Goal: Task Accomplishment & Management: Manage account settings

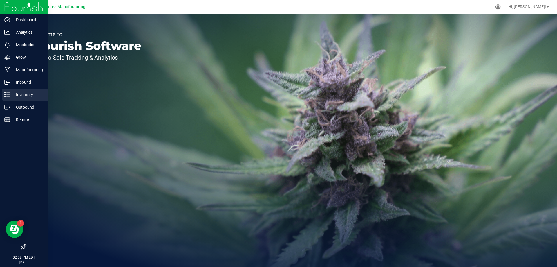
click at [10, 98] on div "Inventory" at bounding box center [25, 95] width 46 height 12
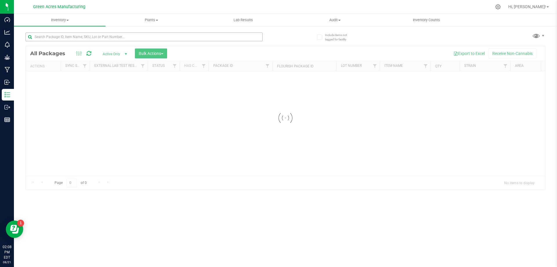
drag, startPoint x: 70, startPoint y: 42, endPoint x: 74, endPoint y: 38, distance: 5.7
click at [70, 42] on div at bounding box center [144, 38] width 237 height 13
click at [74, 38] on input "text" at bounding box center [144, 36] width 237 height 9
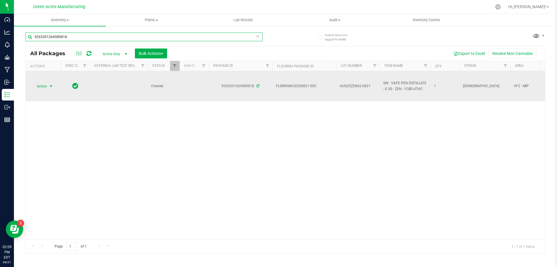
type input "9265201264589818"
click at [49, 84] on span "select" at bounding box center [51, 86] width 5 height 5
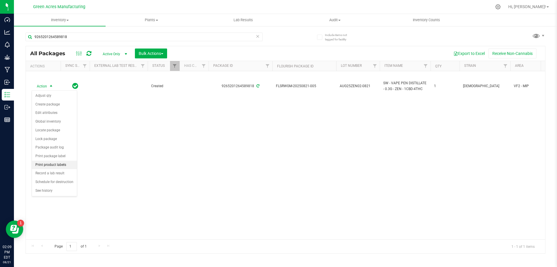
click at [60, 167] on li "Print product labels" at bounding box center [54, 164] width 45 height 9
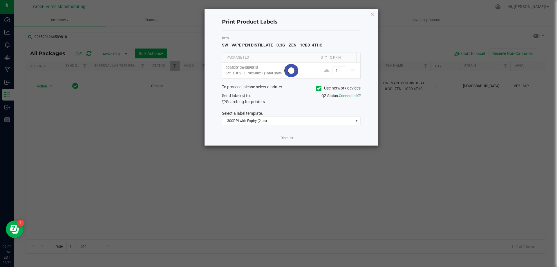
click at [339, 66] on div at bounding box center [291, 71] width 138 height 16
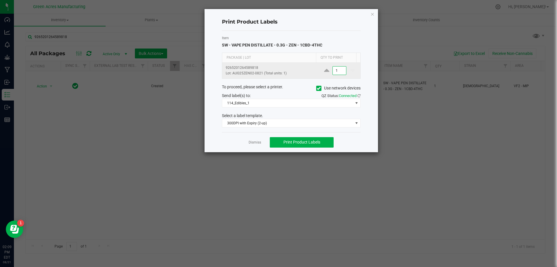
click at [339, 70] on input "1" at bounding box center [339, 70] width 13 height 8
type input "40"
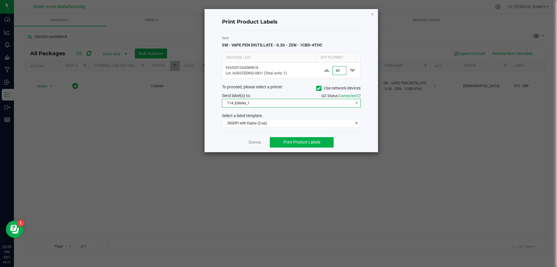
click at [263, 104] on span "114_Edibles_1" at bounding box center [287, 103] width 131 height 8
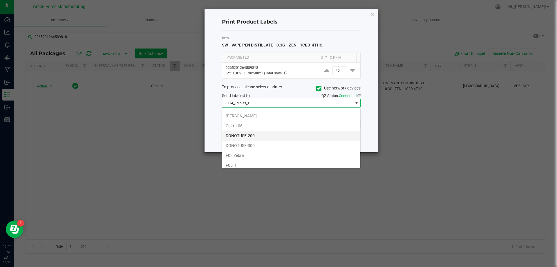
scroll to position [87, 0]
click at [248, 119] on li "252_PCKG_2" at bounding box center [291, 115] width 138 height 10
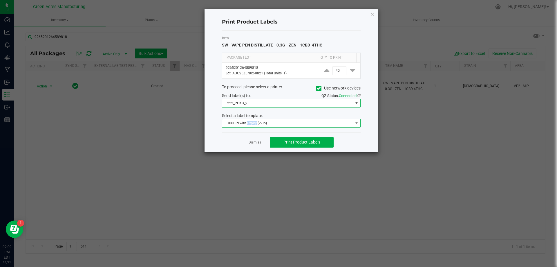
click at [248, 120] on span "300DPI with Expiry (2-up)" at bounding box center [287, 123] width 131 height 8
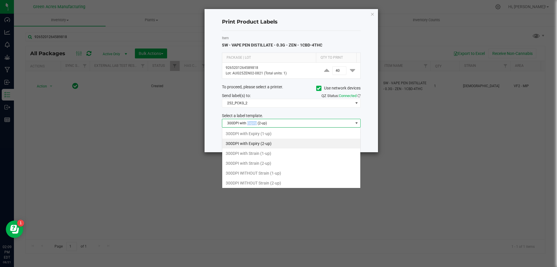
scroll to position [9, 139]
click at [269, 164] on li "300DPI with Strain (2-up)" at bounding box center [291, 163] width 138 height 10
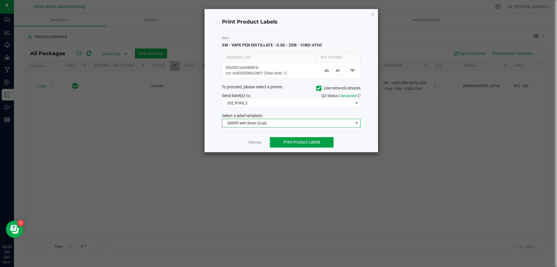
click at [294, 140] on span "Print Product Labels" at bounding box center [301, 141] width 37 height 5
click at [301, 136] on div "Dismiss Print Product Labels" at bounding box center [291, 142] width 139 height 20
click at [300, 146] on button "Print Product Labels" at bounding box center [302, 142] width 64 height 10
click at [252, 144] on link "Dismiss" at bounding box center [255, 142] width 12 height 5
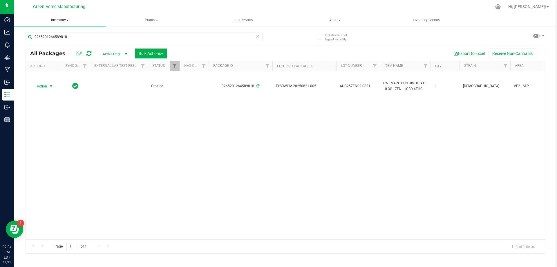
click at [60, 20] on span "Inventory" at bounding box center [60, 19] width 92 height 5
click at [59, 72] on span "From bill of materials" at bounding box center [40, 69] width 52 height 5
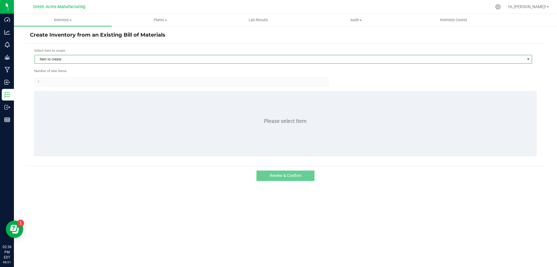
click at [100, 56] on span "Item to create" at bounding box center [280, 59] width 490 height 8
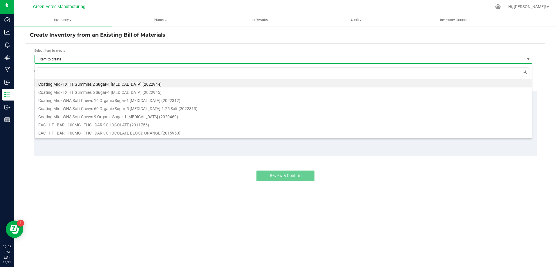
scroll to position [9, 497]
type input "1626"
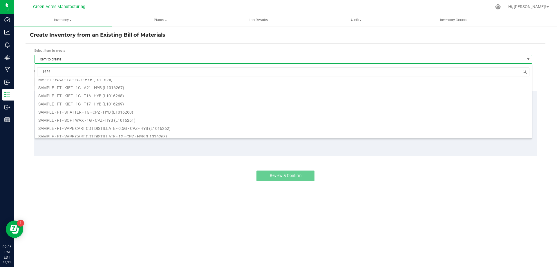
scroll to position [121, 0]
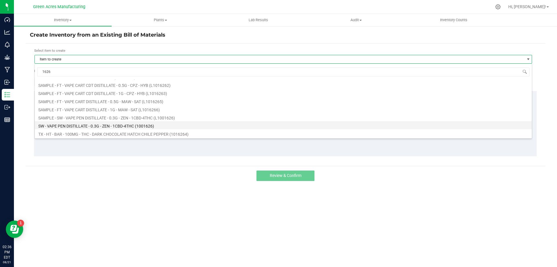
click at [72, 125] on li "SW - VAPE PEN DISTILLATE - 0.3G - ZEN - 1CBD-4THC (1001626)" at bounding box center [283, 125] width 497 height 8
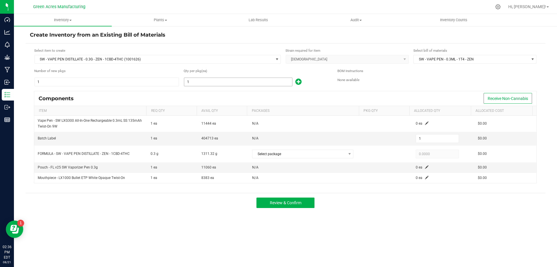
click at [245, 86] on input "1" at bounding box center [238, 82] width 108 height 8
type input "4"
type input "41"
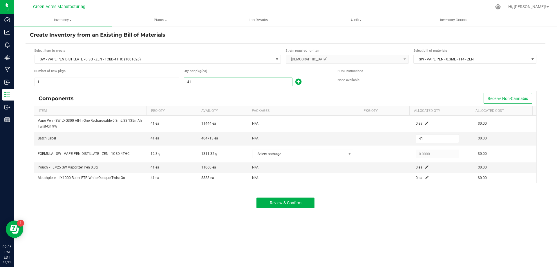
type input "413"
type input "4131"
type input "4,131"
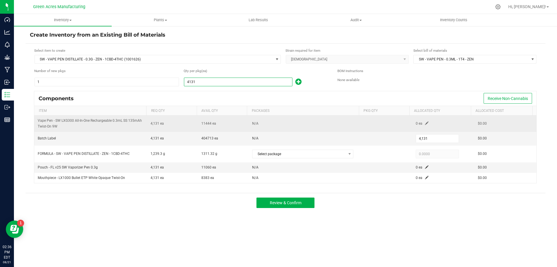
type input "4,131"
click at [418, 120] on td "0 ea" at bounding box center [443, 123] width 62 height 16
click at [425, 122] on span at bounding box center [426, 122] width 3 height 3
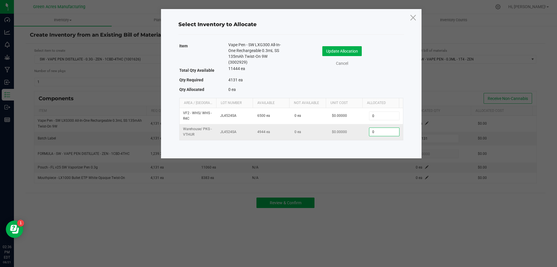
click at [386, 132] on input "0" at bounding box center [384, 132] width 30 height 8
type input "4,131"
click at [354, 54] on button "Update Allocation" at bounding box center [341, 51] width 39 height 10
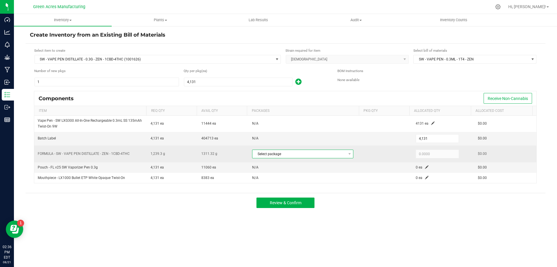
click at [331, 152] on span "Select package" at bounding box center [298, 154] width 93 height 8
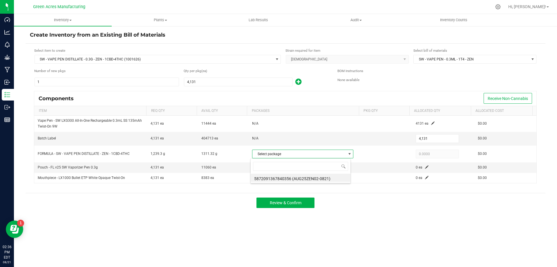
scroll to position [9, 100]
click at [332, 178] on li "5872091367840356 (AUG25ZEN02-0821)" at bounding box center [301, 177] width 100 height 8
type input "1,239.3000"
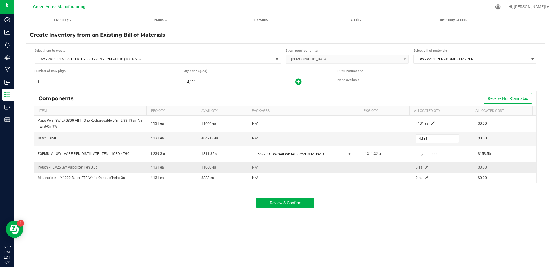
click at [425, 166] on span at bounding box center [426, 166] width 3 height 3
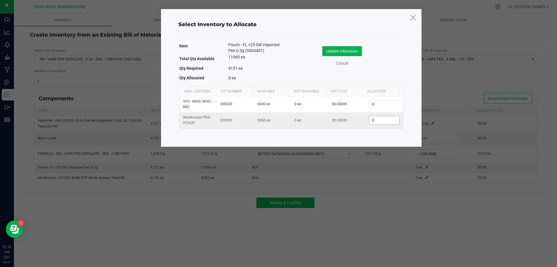
click at [383, 123] on input "0" at bounding box center [384, 120] width 30 height 8
type input "4,131"
click at [357, 52] on button "Update Allocation" at bounding box center [341, 51] width 39 height 10
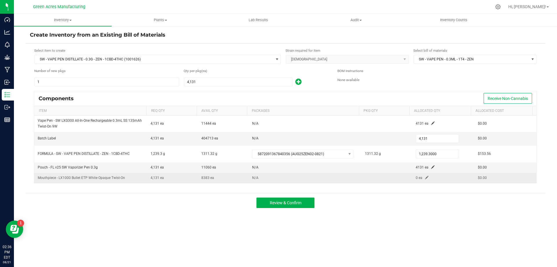
click at [425, 178] on span at bounding box center [426, 176] width 3 height 3
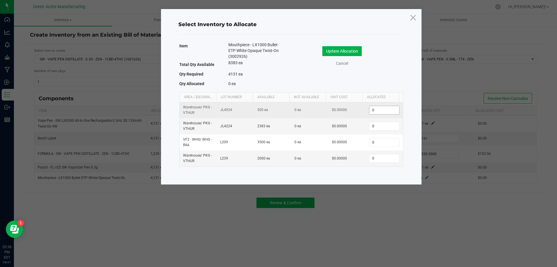
click at [373, 108] on input "0" at bounding box center [384, 110] width 30 height 8
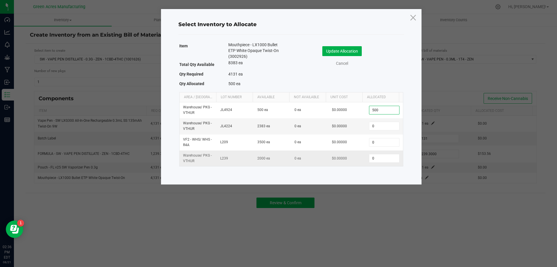
type input "500"
click at [385, 163] on td "0" at bounding box center [383, 158] width 37 height 16
click at [385, 160] on input "0" at bounding box center [384, 158] width 30 height 8
type input "2,000"
click at [374, 127] on input "0" at bounding box center [384, 126] width 30 height 8
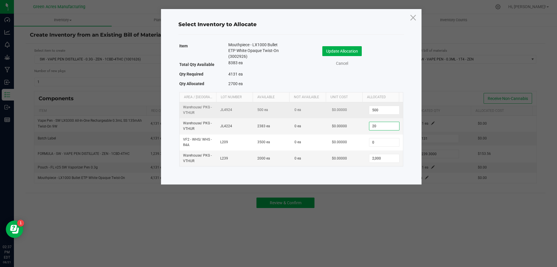
type input "2"
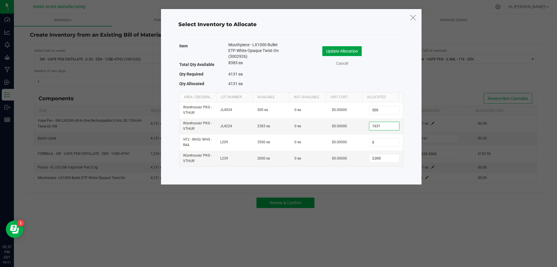
type input "1,631"
click at [349, 52] on button "Update Allocation" at bounding box center [341, 51] width 39 height 10
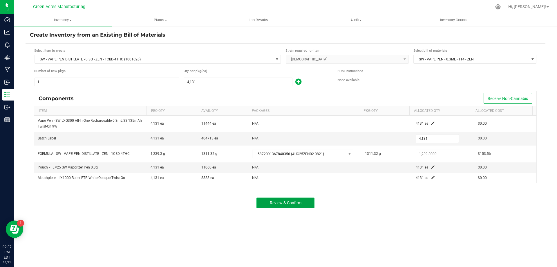
click at [296, 205] on button "Review & Confirm" at bounding box center [285, 202] width 58 height 10
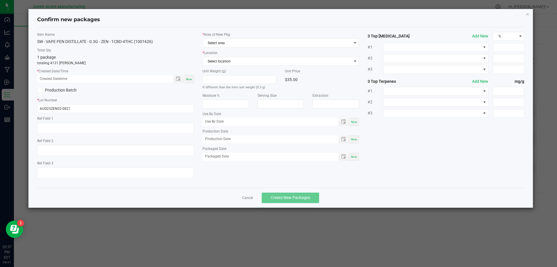
click at [186, 84] on div "Item Name SW - VAPE PEN DISTILLATE - 0.3G - ZEN - 1CBD-4THC (1001626) Total Qty…" at bounding box center [115, 107] width 165 height 151
click at [189, 79] on span "Now" at bounding box center [189, 78] width 6 height 3
type input "08/21/2025 02:37 PM"
click at [228, 42] on span "Select area" at bounding box center [277, 43] width 149 height 8
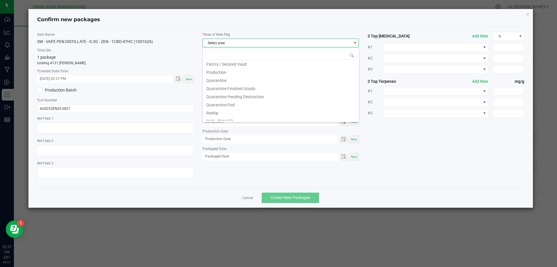
scroll to position [291, 0]
click at [233, 86] on li "VF2 - MIP" at bounding box center [281, 84] width 156 height 8
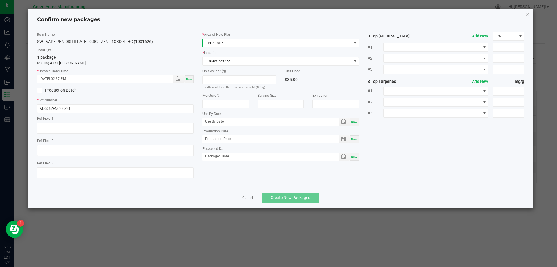
click at [223, 34] on label "* Area of New Pkg" at bounding box center [280, 34] width 157 height 5
click at [223, 41] on span "VF2 - MIP" at bounding box center [277, 43] width 149 height 8
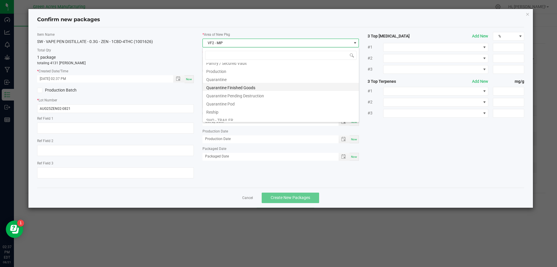
scroll to position [175, 0]
click at [238, 66] on li "Production" at bounding box center [281, 70] width 156 height 8
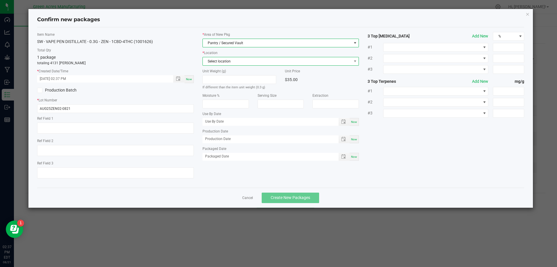
click at [235, 64] on span "Select location" at bounding box center [277, 61] width 149 height 8
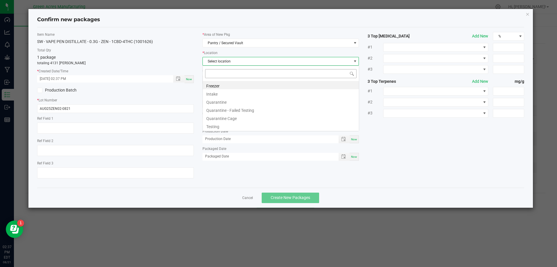
scroll to position [9, 157]
click at [217, 93] on li "Intake" at bounding box center [281, 93] width 156 height 8
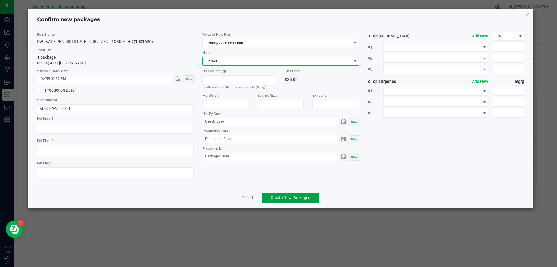
click at [280, 193] on button "Create New Packages" at bounding box center [290, 197] width 57 height 10
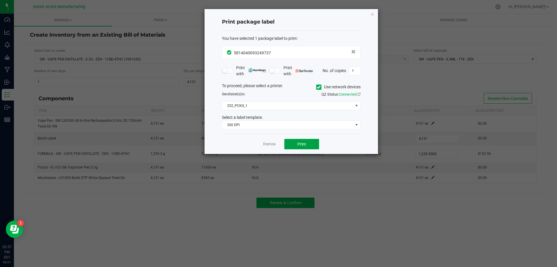
click at [294, 143] on button "Print" at bounding box center [301, 144] width 35 height 10
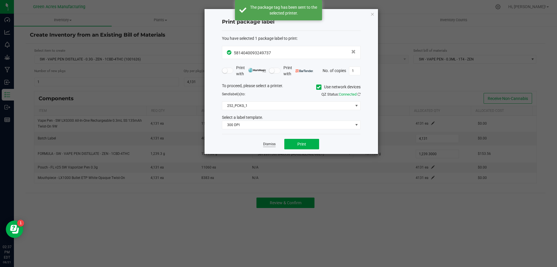
click at [265, 144] on link "Dismiss" at bounding box center [269, 144] width 12 height 5
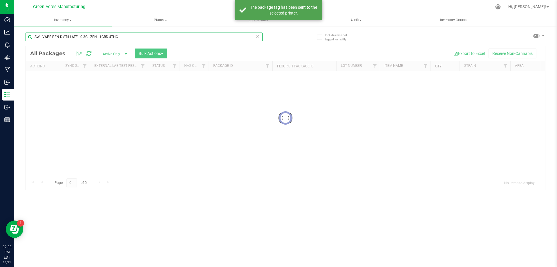
drag, startPoint x: 123, startPoint y: 35, endPoint x: 32, endPoint y: 49, distance: 91.2
click at [32, 49] on div "SW - VAPE PEN DISTILLATE - 0.3G - ZEN - 1CBD-4THC Loading... All Packages Activ…" at bounding box center [286, 108] width 520 height 163
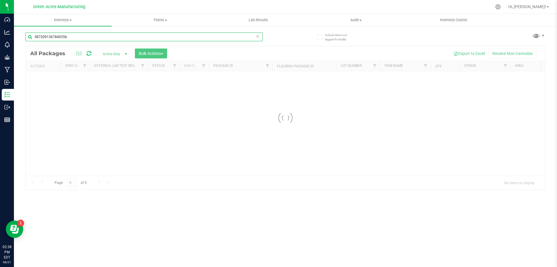
type input "5872091367840356"
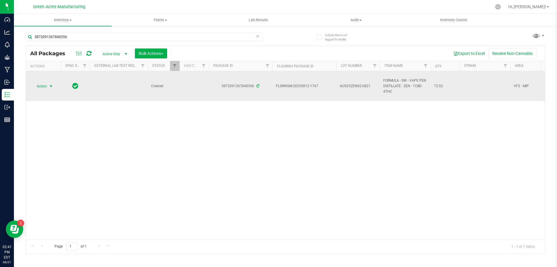
click at [48, 85] on span "select" at bounding box center [51, 86] width 7 height 8
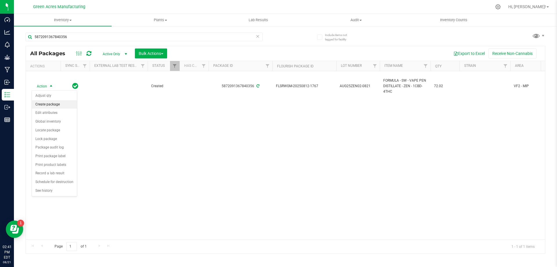
click at [52, 104] on li "Create package" at bounding box center [54, 104] width 45 height 9
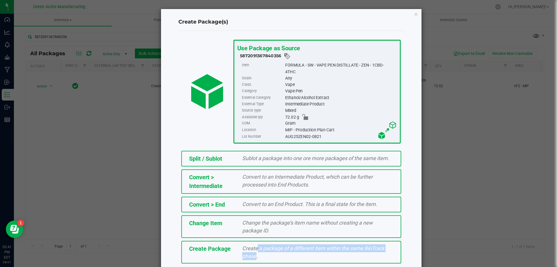
click at [252, 251] on div "Create a package of a different item within the same BioTrack phase." at bounding box center [318, 252] width 160 height 16
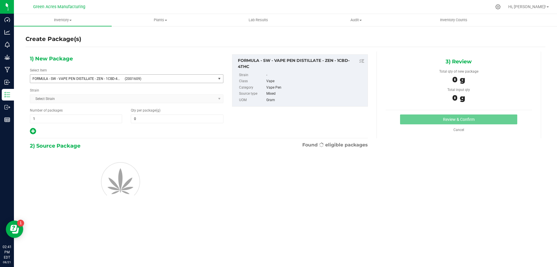
type input "0.0000"
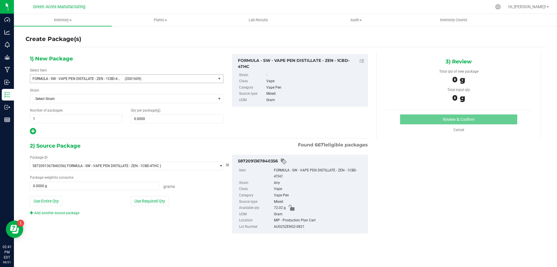
click at [108, 74] on span "FORMULA - SW - VAPE PEN DISTILLATE - ZEN - 1CBD-4THC (2001609)" at bounding box center [126, 78] width 193 height 9
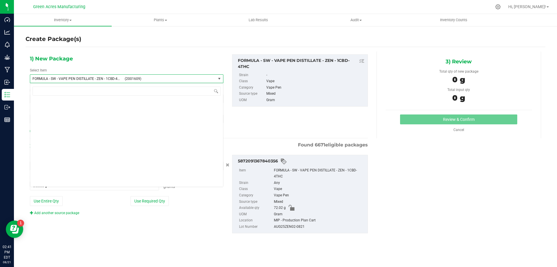
scroll to position [12903, 0]
type input "1"
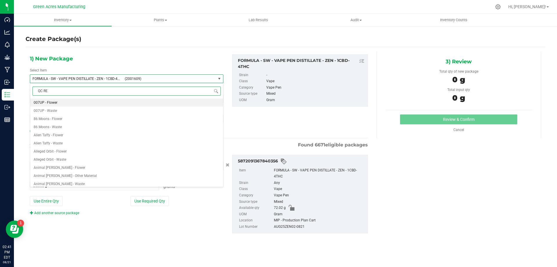
type input "QC REJ"
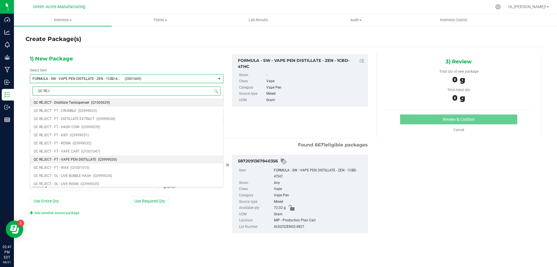
click at [104, 157] on span "(Q3999030)" at bounding box center [107, 159] width 19 height 4
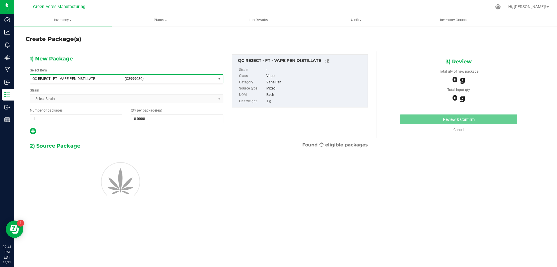
type input "0"
click at [147, 119] on span at bounding box center [177, 118] width 92 height 9
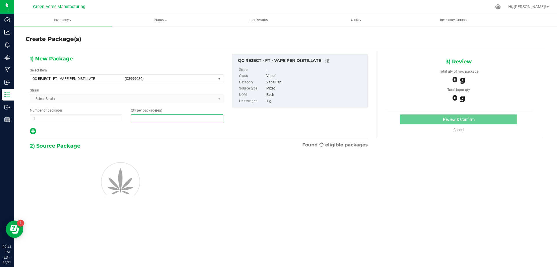
type input "3"
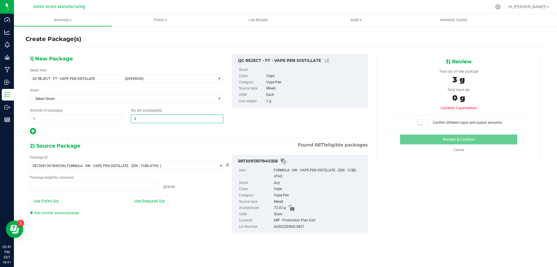
type input "0.0000 g"
type input "3"
click at [146, 203] on button "Use Required Qty" at bounding box center [149, 201] width 38 height 10
type input "3.0000 g"
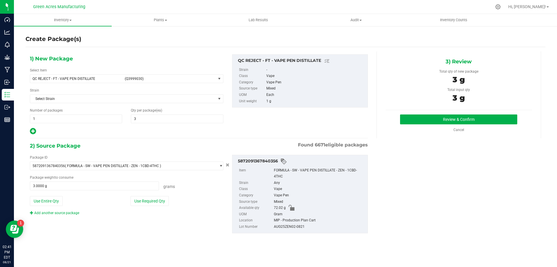
click at [409, 113] on div "3) Review Total qty of new package 3 g Total input qty 3 g Review & Confirm" at bounding box center [458, 94] width 164 height 87
click at [407, 122] on button "Review & Confirm" at bounding box center [458, 119] width 117 height 10
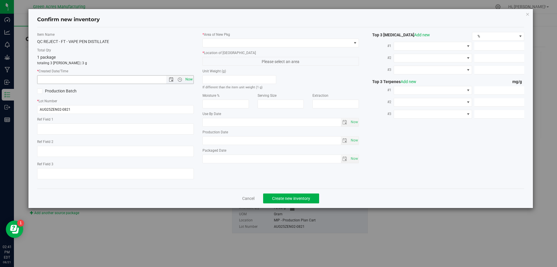
click at [187, 81] on span "Now" at bounding box center [189, 79] width 10 height 8
type input "8/21/2025 2:41 PM"
click at [231, 39] on span at bounding box center [277, 43] width 149 height 8
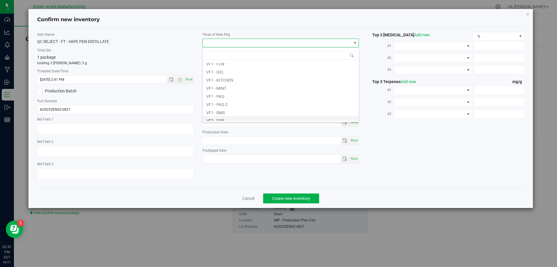
scroll to position [261, 0]
click at [224, 113] on li "VF2 - MIP" at bounding box center [281, 114] width 156 height 8
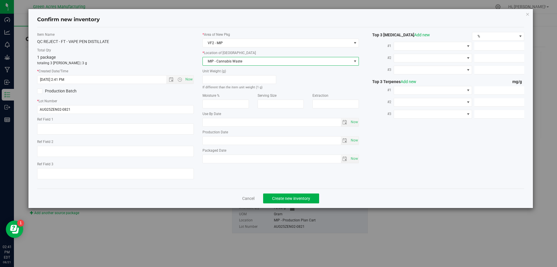
click at [243, 64] on span "MIP - Cannabis Waste" at bounding box center [277, 61] width 149 height 8
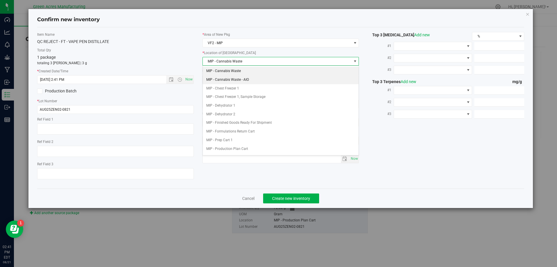
click at [243, 80] on li "MIP - Cannabis Waste - AIO" at bounding box center [281, 79] width 156 height 9
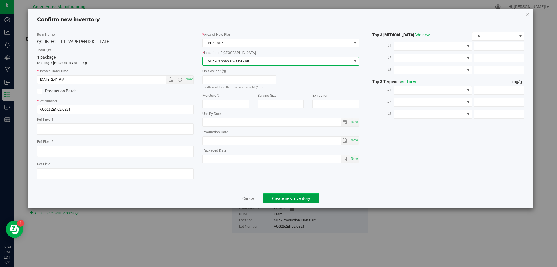
click at [276, 200] on span "Create new inventory" at bounding box center [291, 198] width 38 height 5
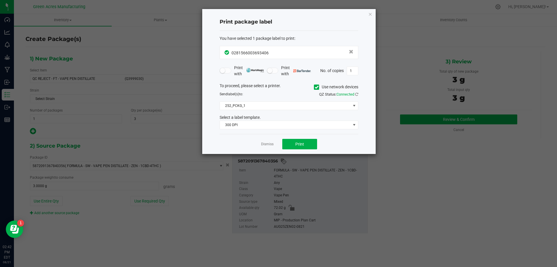
click at [298, 150] on div "Dismiss Print" at bounding box center [289, 144] width 139 height 20
click at [298, 146] on span "Print" at bounding box center [299, 144] width 9 height 5
click at [270, 144] on link "Dismiss" at bounding box center [267, 144] width 12 height 5
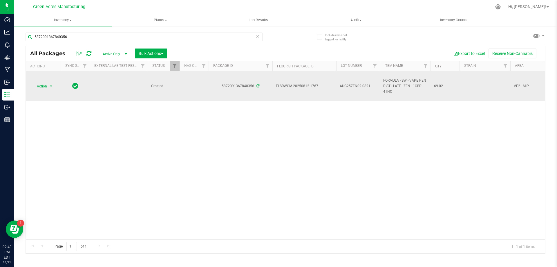
click at [42, 86] on span "Action" at bounding box center [40, 86] width 16 height 8
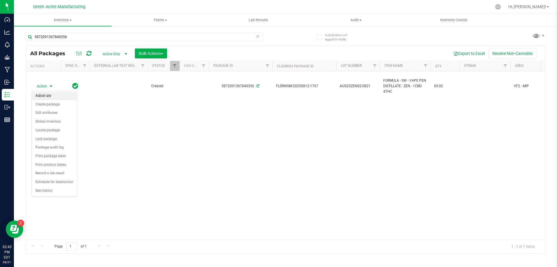
click at [48, 96] on li "Adjust qty" at bounding box center [54, 95] width 45 height 9
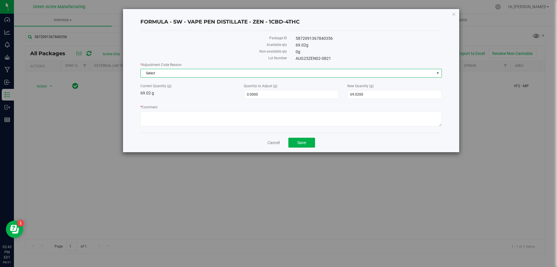
click at [235, 76] on span "Select" at bounding box center [287, 73] width 293 height 8
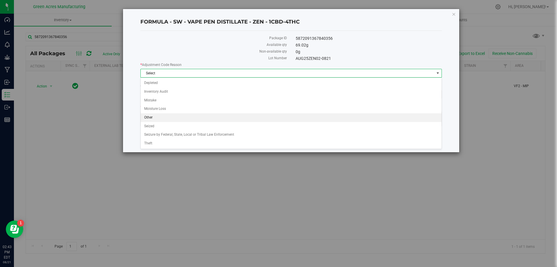
click at [145, 119] on li "Other" at bounding box center [291, 117] width 301 height 9
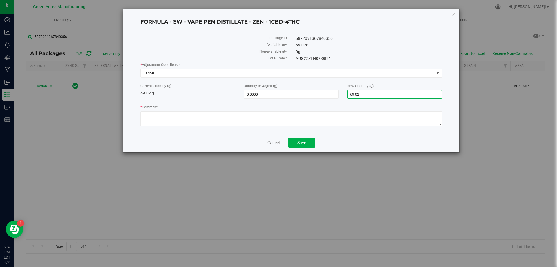
drag, startPoint x: 356, startPoint y: 95, endPoint x: 340, endPoint y: 99, distance: 16.6
click at [340, 99] on div "* Adjustment Code Reason Other Select Depleted Inventory Audit Mistake Moisture…" at bounding box center [290, 95] width 301 height 66
type input "0"
click at [334, 125] on textarea "* Comment" at bounding box center [290, 118] width 301 height 15
type input "-69.0200"
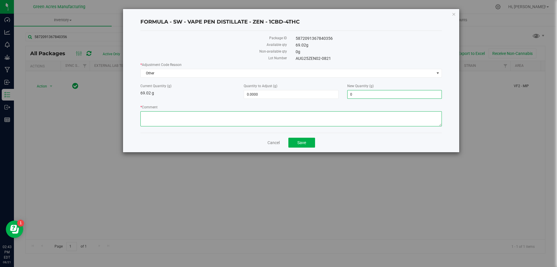
type input "0.0000"
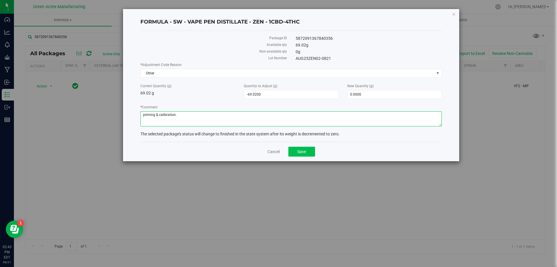
type textarea "priming & calibration."
click at [303, 150] on span "Save" at bounding box center [301, 151] width 9 height 5
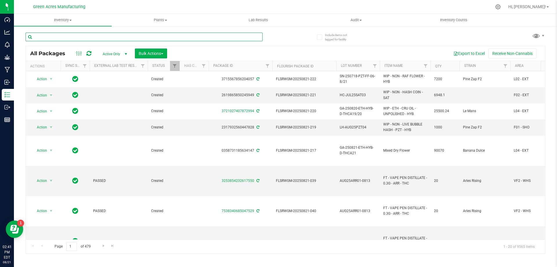
click at [123, 36] on input "text" at bounding box center [144, 36] width 237 height 9
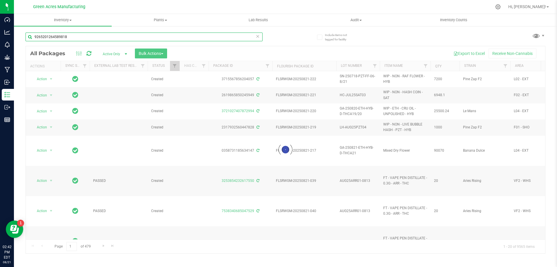
type input "9265201264589818"
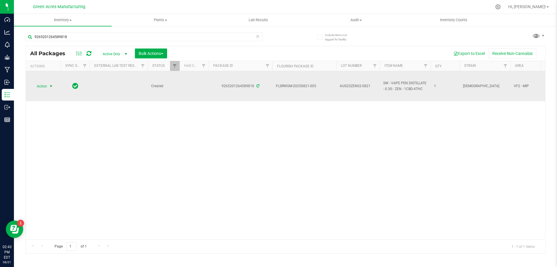
click at [46, 84] on span "Action" at bounding box center [40, 86] width 16 height 8
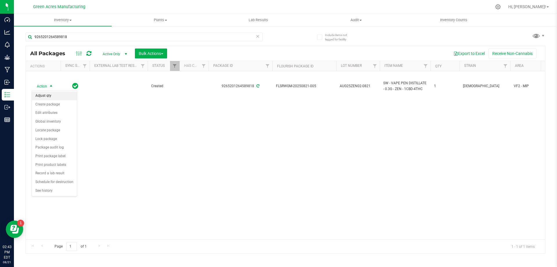
click at [46, 96] on li "Adjust qty" at bounding box center [54, 95] width 45 height 9
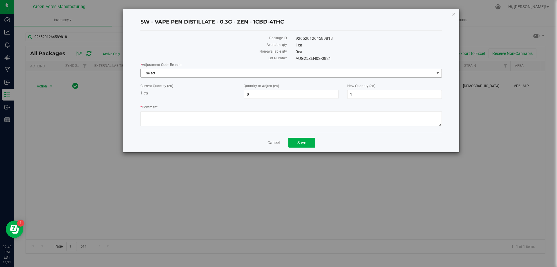
click at [299, 73] on span "Select" at bounding box center [287, 73] width 293 height 8
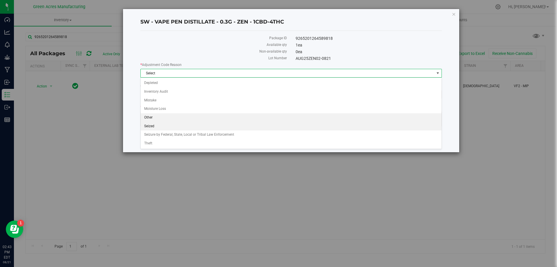
click at [178, 124] on li "Seized" at bounding box center [291, 126] width 301 height 9
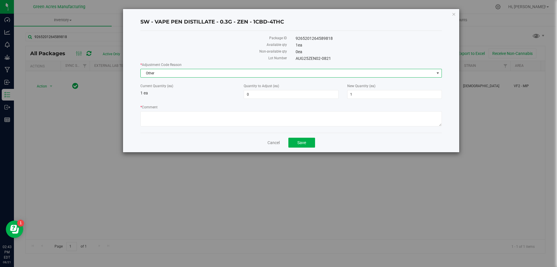
click at [376, 87] on label "New Quantity (ea)" at bounding box center [394, 85] width 95 height 5
click at [0, 0] on input "1" at bounding box center [0, 0] width 0 height 0
click at [356, 95] on input "1" at bounding box center [394, 94] width 94 height 8
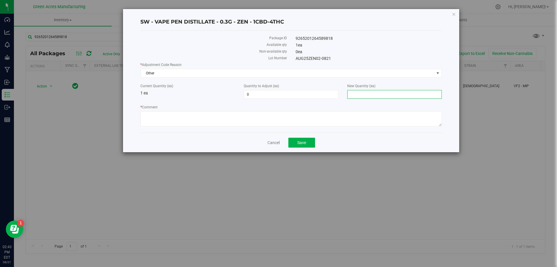
type input "0"
click at [342, 114] on textarea "* Comment" at bounding box center [290, 118] width 301 height 15
type input "-1"
type input "0"
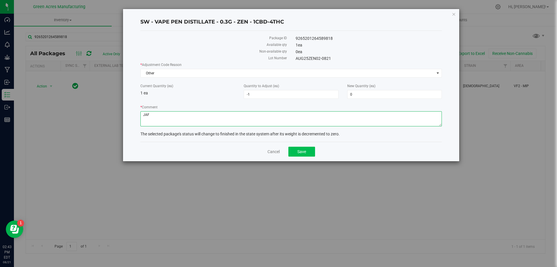
type textarea "JAF"
click at [314, 148] on button "Save" at bounding box center [301, 151] width 27 height 10
